Goal: Information Seeking & Learning: Learn about a topic

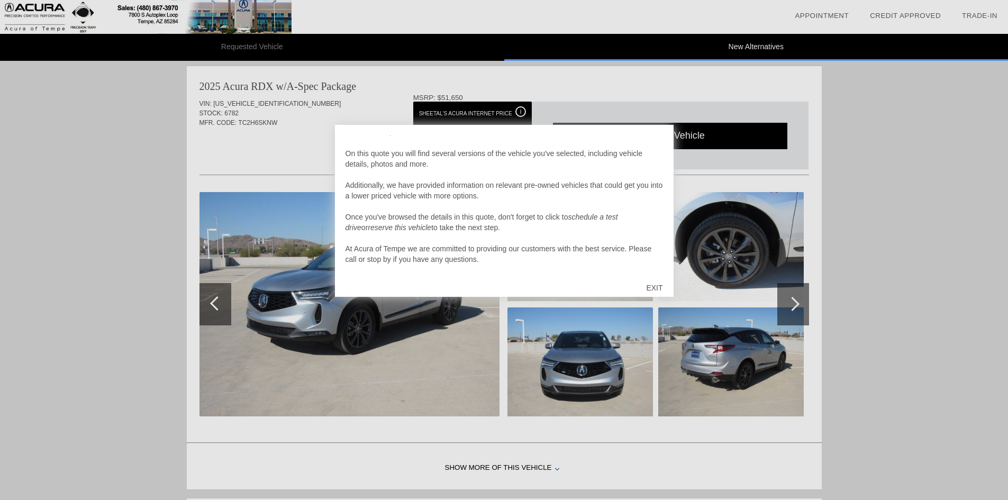
scroll to position [11, 0]
click at [106, 165] on div at bounding box center [504, 250] width 1008 height 500
click at [659, 289] on div "EXIT" at bounding box center [655, 288] width 38 height 32
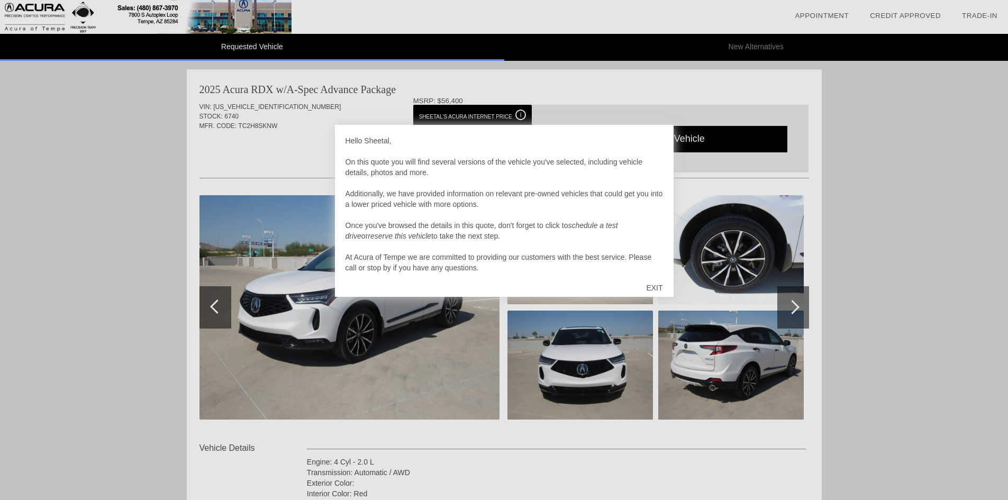
click at [653, 283] on div "EXIT" at bounding box center [655, 288] width 38 height 32
